Goal: Task Accomplishment & Management: Use online tool/utility

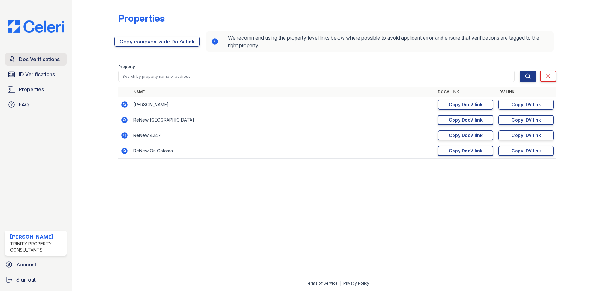
click at [47, 61] on span "Doc Verifications" at bounding box center [39, 60] width 41 height 8
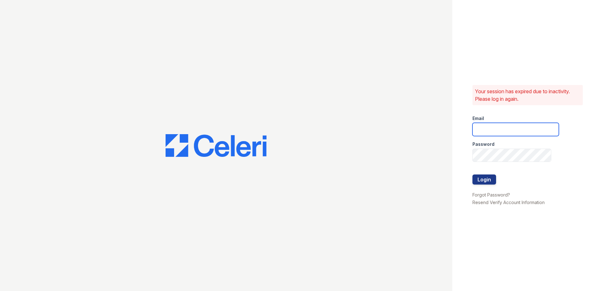
type input "pwarmack@trinity-pm.com"
click at [480, 175] on button "Login" at bounding box center [484, 180] width 24 height 10
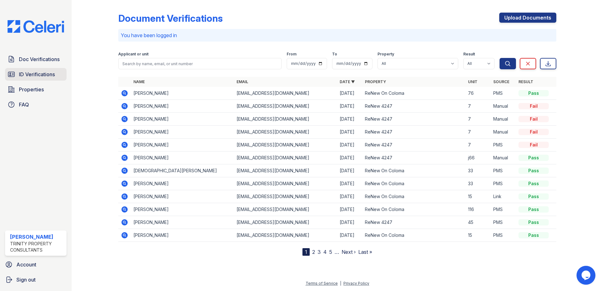
click at [34, 71] on span "ID Verifications" at bounding box center [37, 75] width 36 height 8
